Goal: Book appointment/travel/reservation

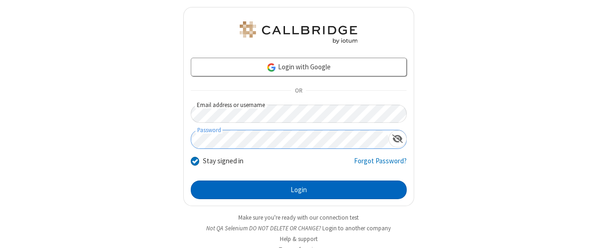
click at [295, 189] on button "Login" at bounding box center [299, 190] width 216 height 19
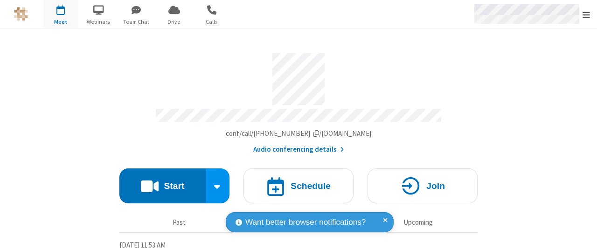
click at [586, 14] on span "Open menu" at bounding box center [585, 14] width 7 height 9
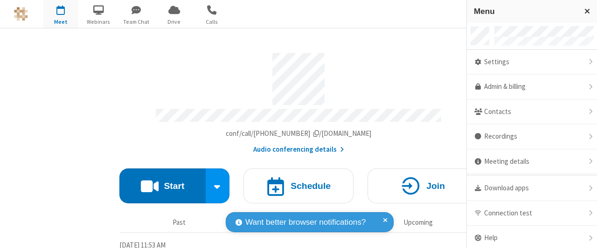
click at [61, 14] on span "button" at bounding box center [60, 10] width 35 height 16
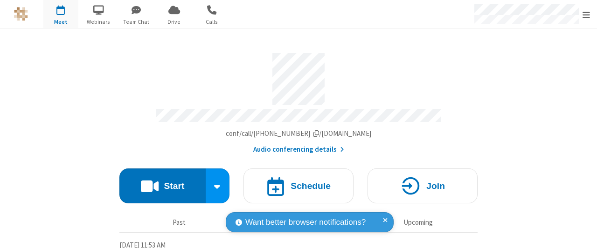
click at [61, 14] on span "button" at bounding box center [60, 10] width 35 height 16
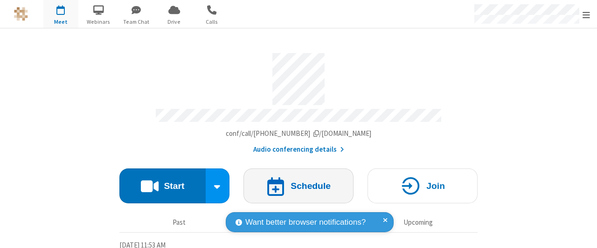
click at [295, 183] on h4 "Schedule" at bounding box center [310, 186] width 40 height 9
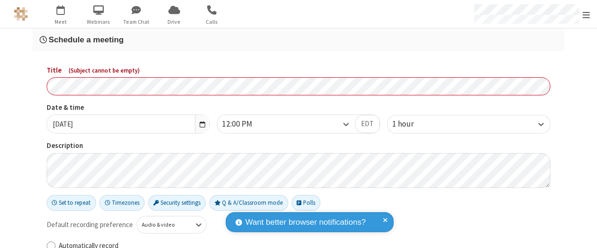
click at [295, 40] on h3 "Schedule a meeting" at bounding box center [298, 39] width 517 height 9
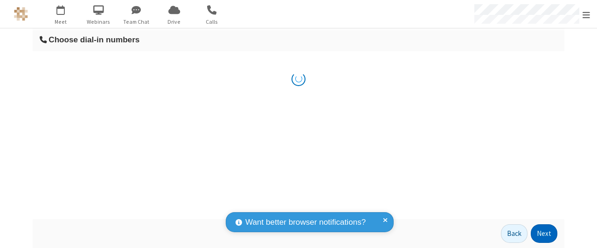
click at [544, 234] on button "Next" at bounding box center [543, 234] width 27 height 19
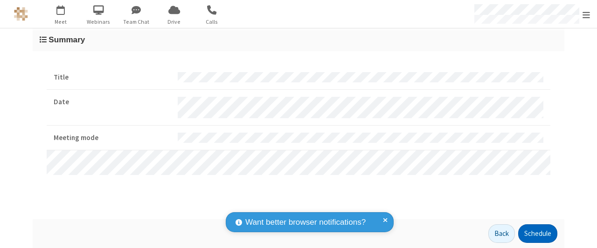
click at [537, 234] on button "Schedule" at bounding box center [537, 234] width 39 height 19
